Goal: Find specific page/section: Find specific page/section

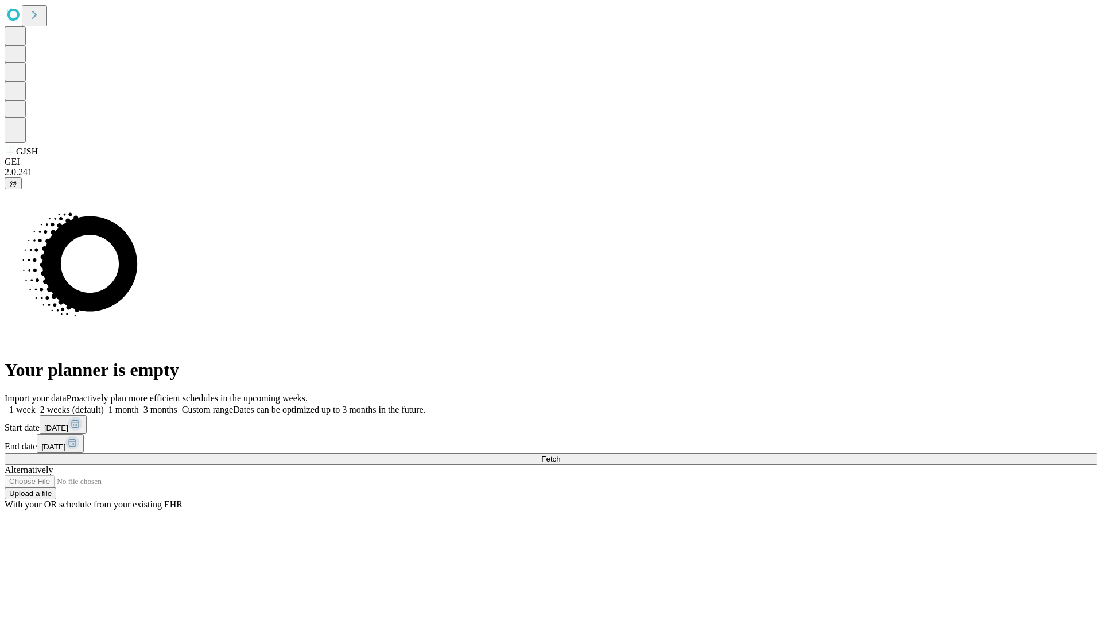
click at [560, 455] on span "Fetch" at bounding box center [550, 459] width 19 height 9
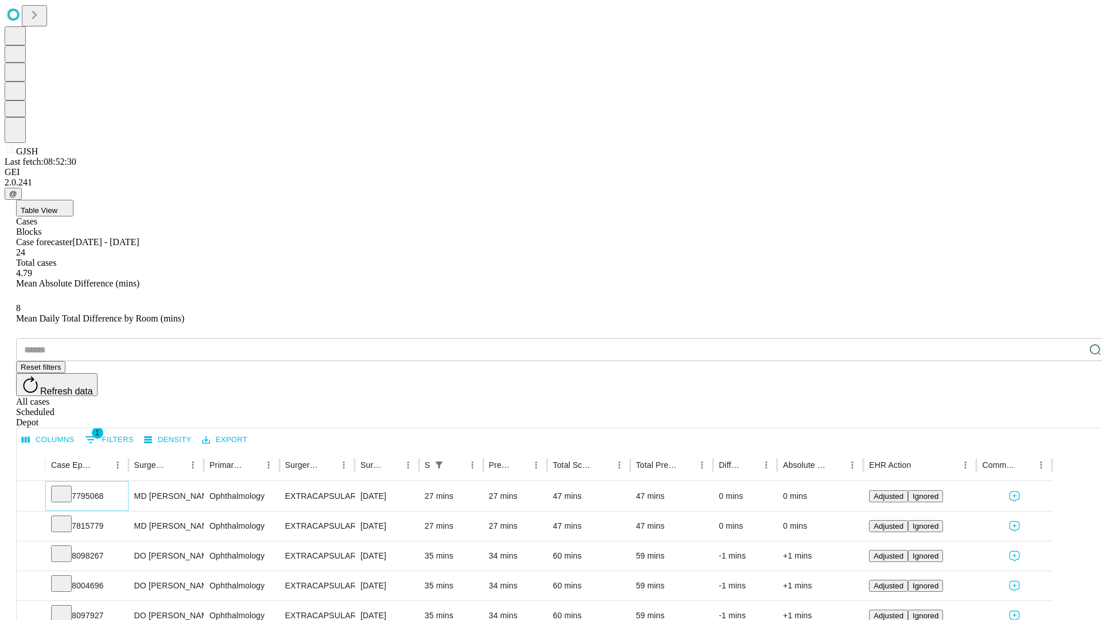
click at [67, 487] on icon at bounding box center [61, 492] width 11 height 11
